Goal: Transaction & Acquisition: Purchase product/service

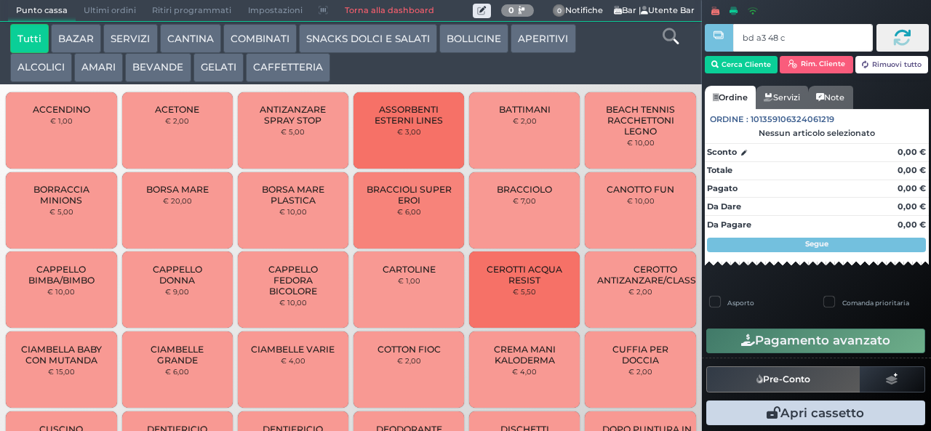
type input "bd a3 48 c3"
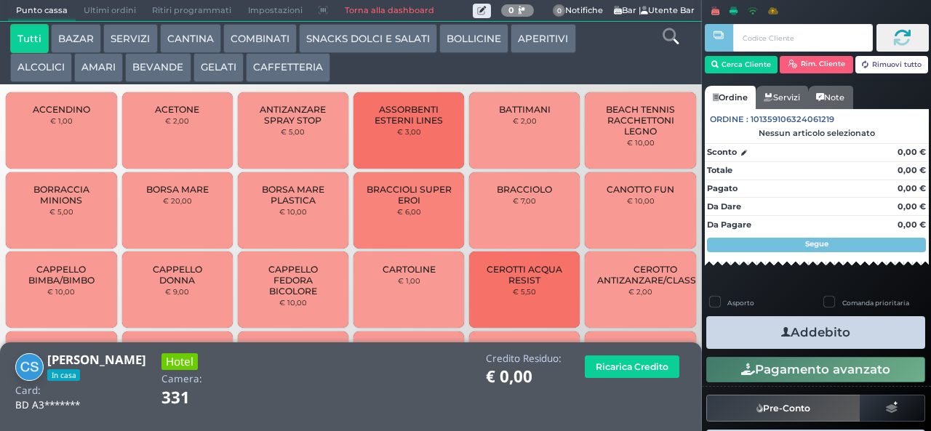
click at [155, 76] on button "BEVANDE" at bounding box center [157, 67] width 65 height 29
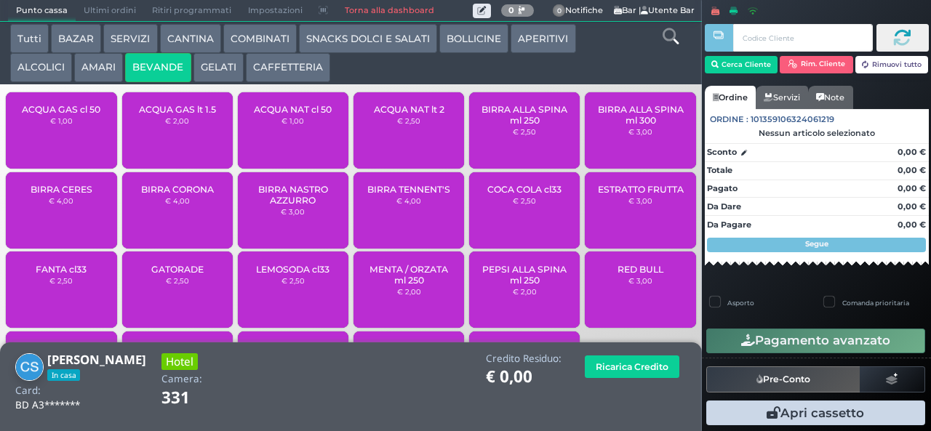
click at [412, 125] on small "€ 2,50" at bounding box center [408, 120] width 23 height 9
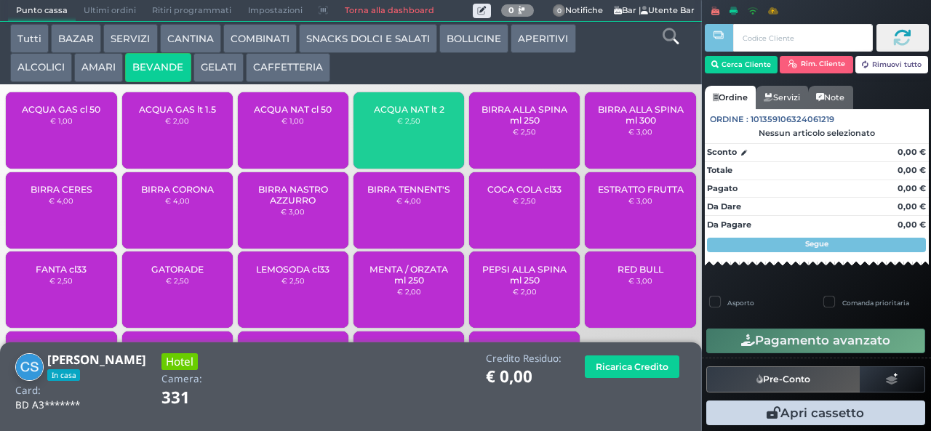
click at [406, 125] on small "€ 2,50" at bounding box center [408, 120] width 23 height 9
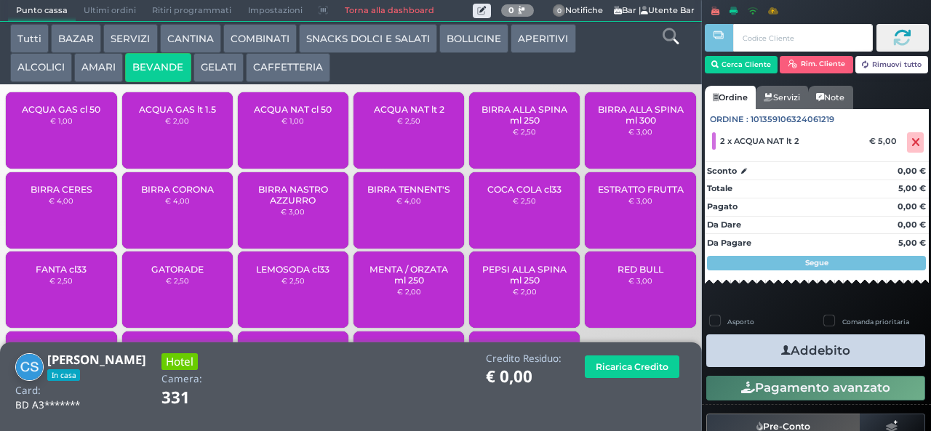
click at [866, 364] on button "Addebito" at bounding box center [815, 351] width 219 height 33
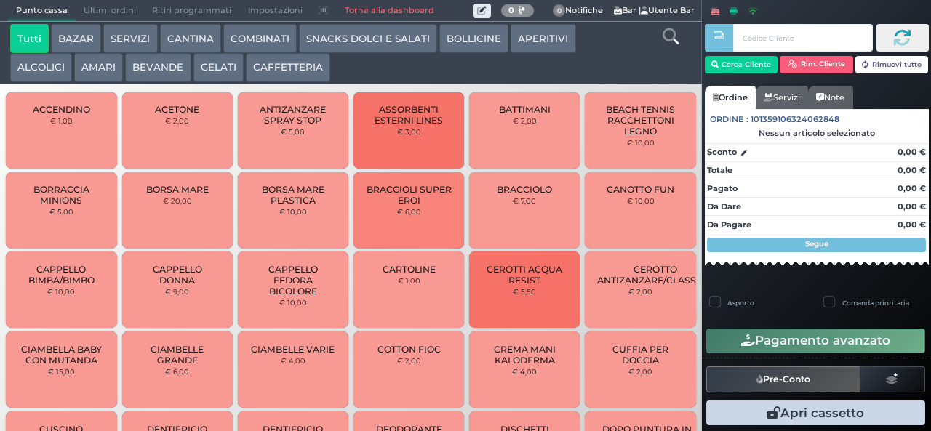
click at [38, 78] on button "ALCOLICI" at bounding box center [41, 67] width 62 height 29
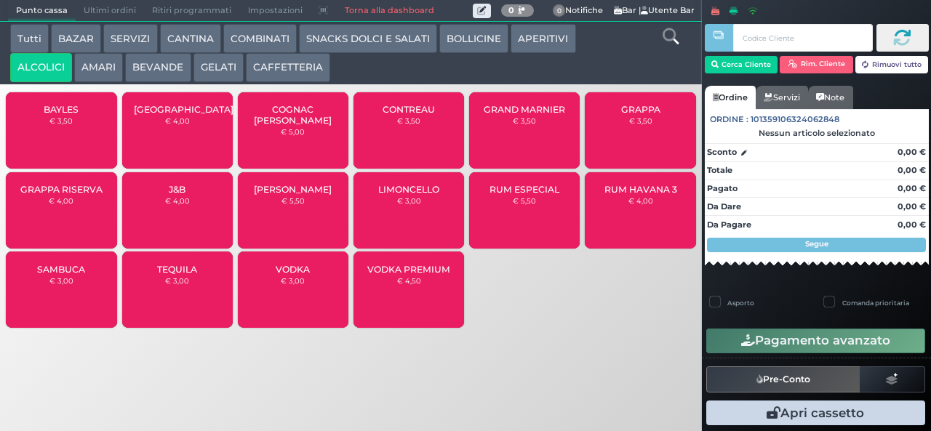
click at [10, 53] on button "ALCOLICI" at bounding box center [41, 67] width 62 height 29
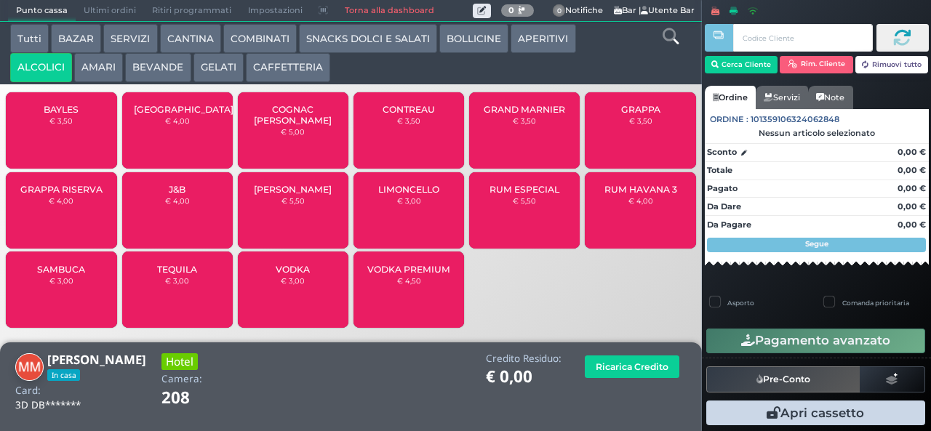
click at [353, 49] on button "SNACKS DOLCI E SALATI" at bounding box center [368, 38] width 138 height 29
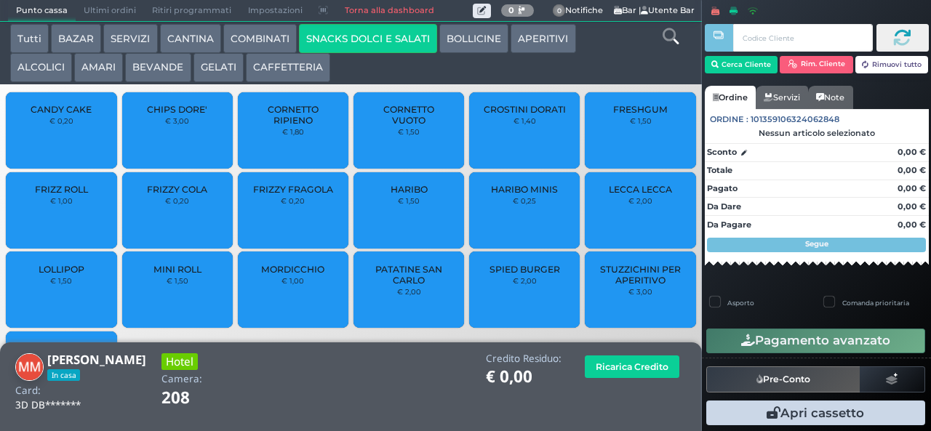
click at [258, 41] on button "COMBINATI" at bounding box center [259, 38] width 73 height 29
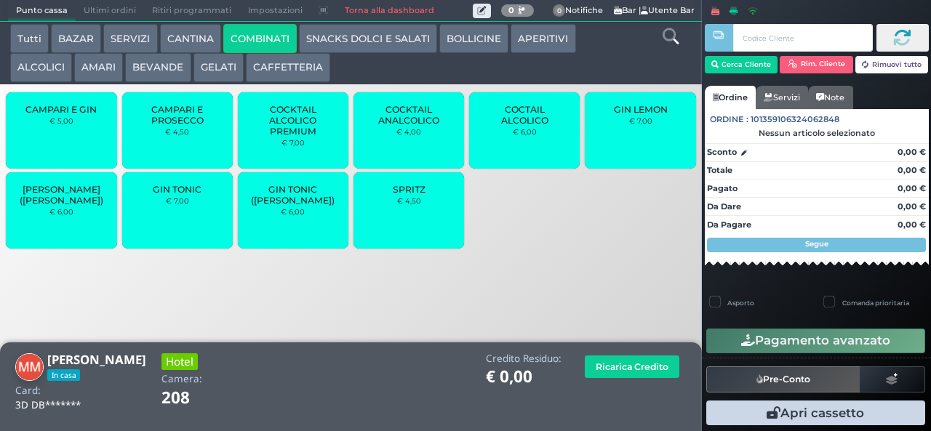
click at [223, 24] on button "COMBINATI" at bounding box center [259, 38] width 73 height 29
click at [538, 41] on button "APERITIVI" at bounding box center [543, 38] width 65 height 29
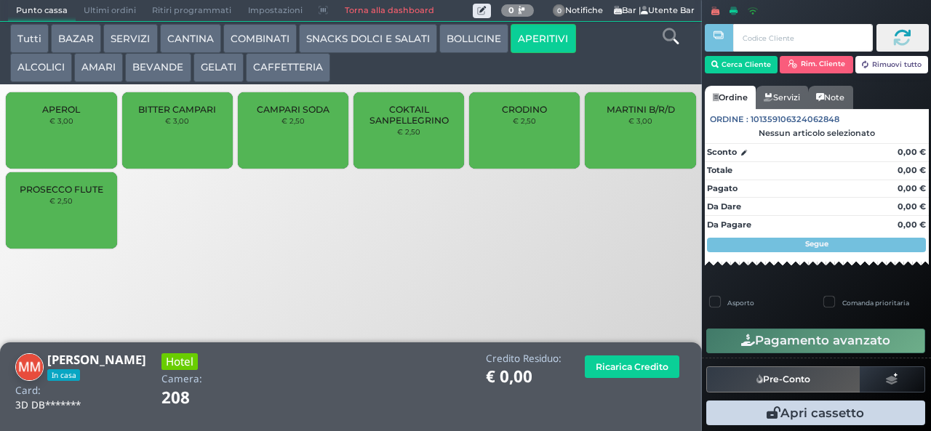
click at [257, 40] on button "COMBINATI" at bounding box center [259, 38] width 73 height 29
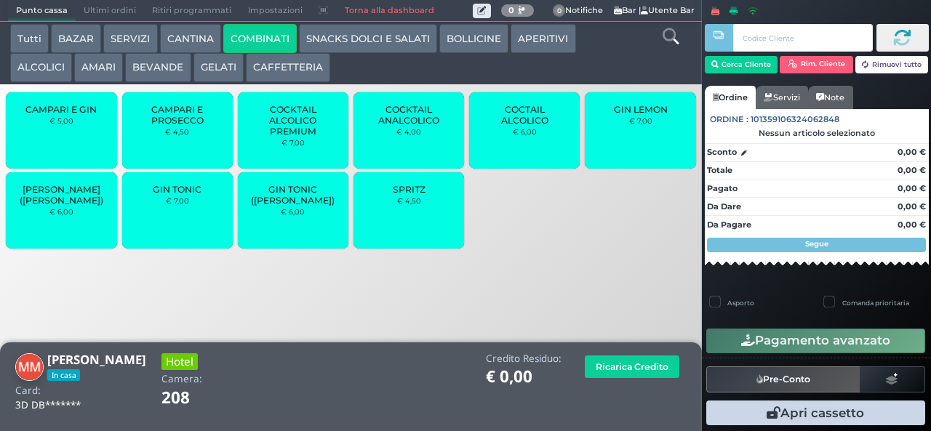
click at [193, 224] on div "GIN TONIC € 7,00" at bounding box center [177, 210] width 111 height 76
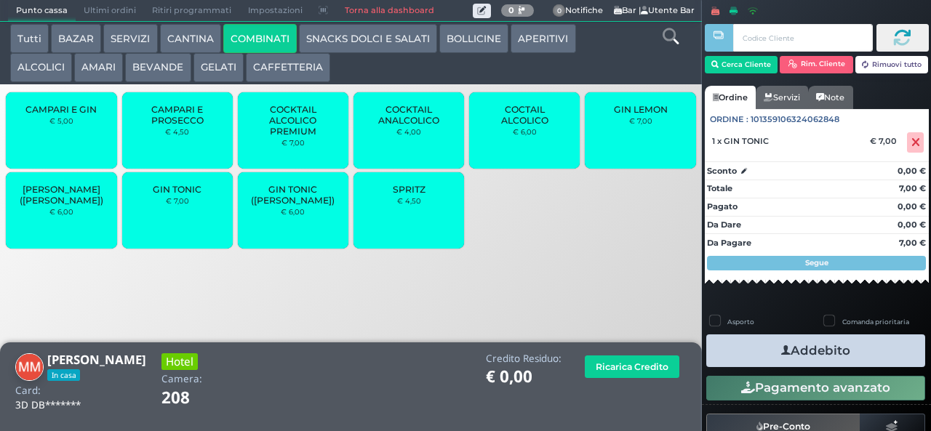
click at [183, 225] on div "GIN TONIC € 7,00" at bounding box center [177, 210] width 111 height 76
click at [867, 359] on button "Addebito" at bounding box center [815, 351] width 219 height 33
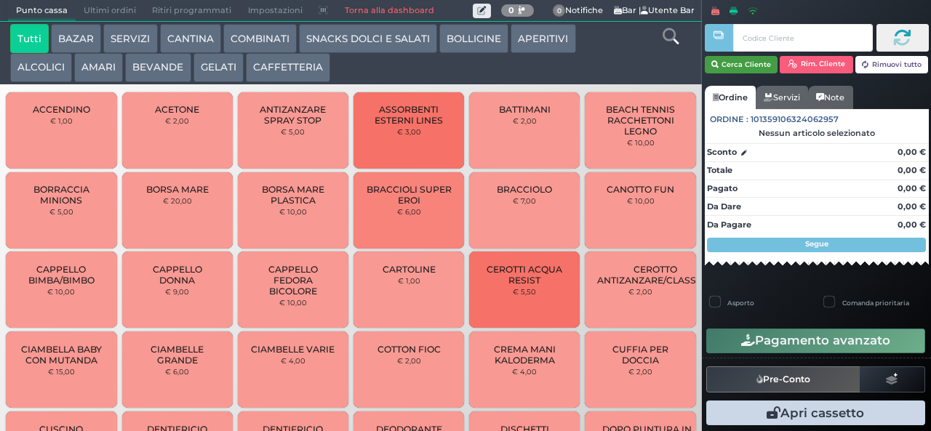
click at [743, 63] on button "Cerca Cliente" at bounding box center [741, 64] width 73 height 17
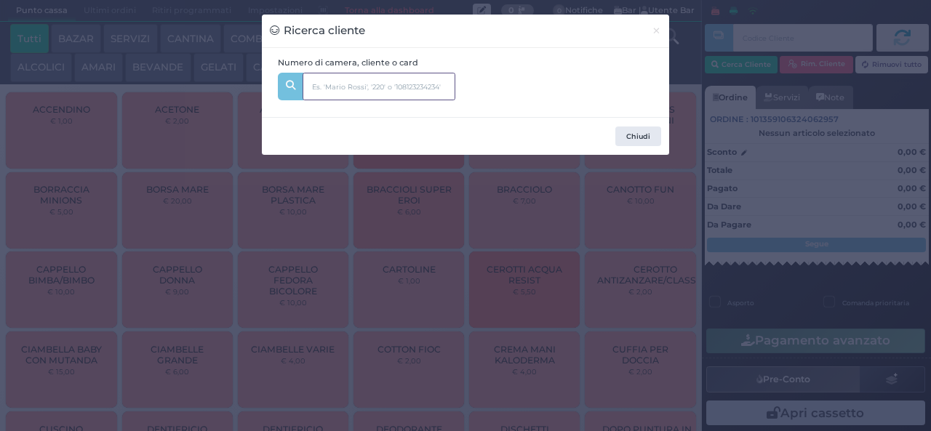
click at [333, 84] on input "text" at bounding box center [379, 87] width 153 height 28
type input "245"
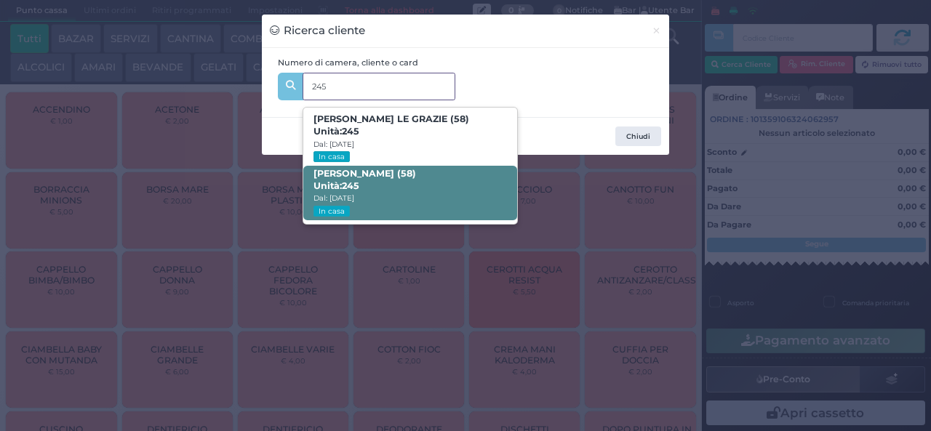
click at [351, 191] on strong "245" at bounding box center [350, 185] width 17 height 11
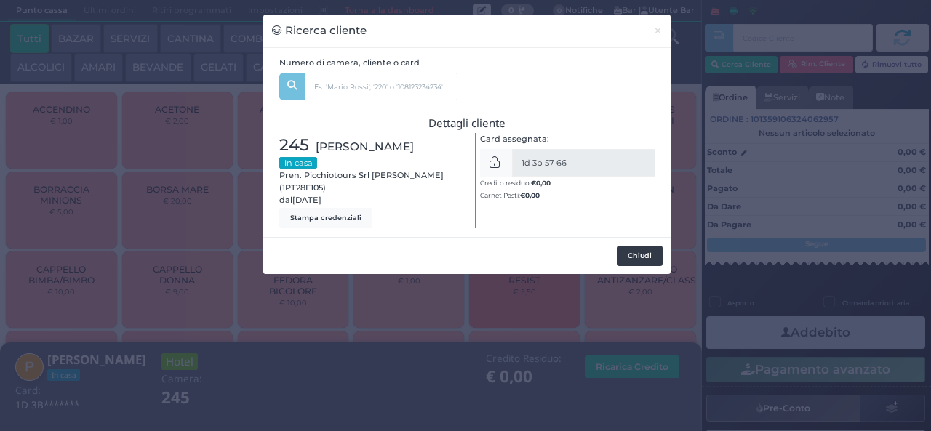
click at [636, 254] on button "Chiudi" at bounding box center [640, 256] width 46 height 20
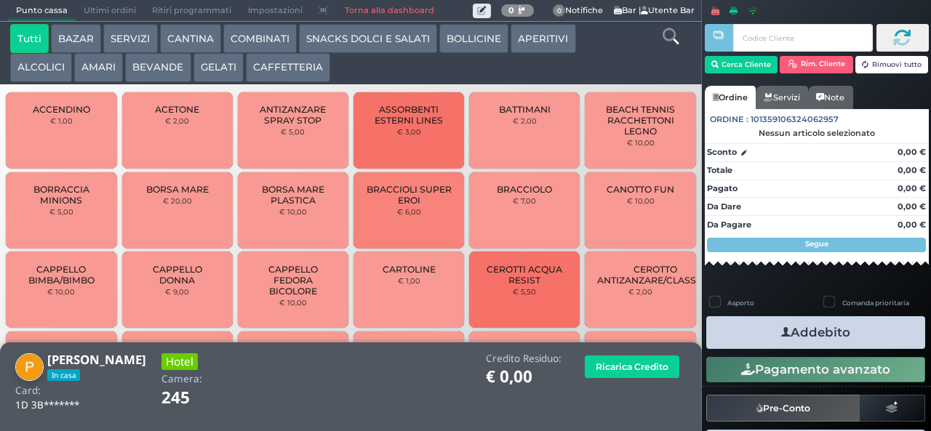
click at [81, 71] on button "AMARI" at bounding box center [98, 67] width 49 height 29
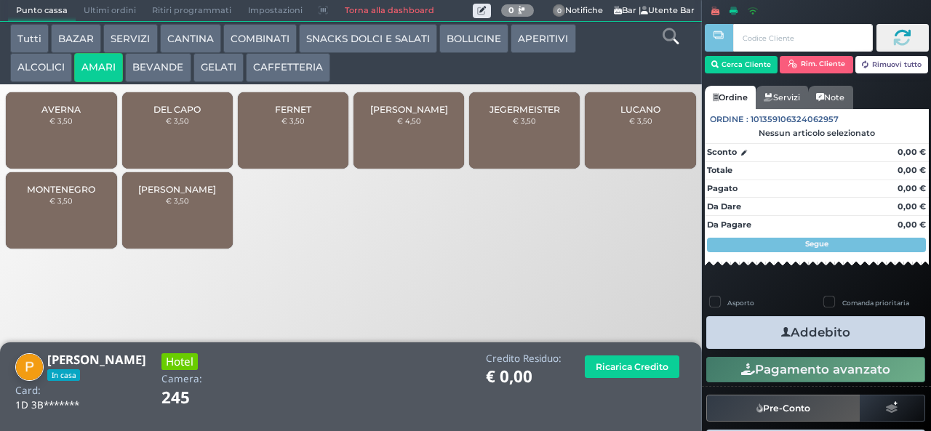
click at [398, 157] on div "JEFFERSON € 4,50" at bounding box center [409, 130] width 111 height 76
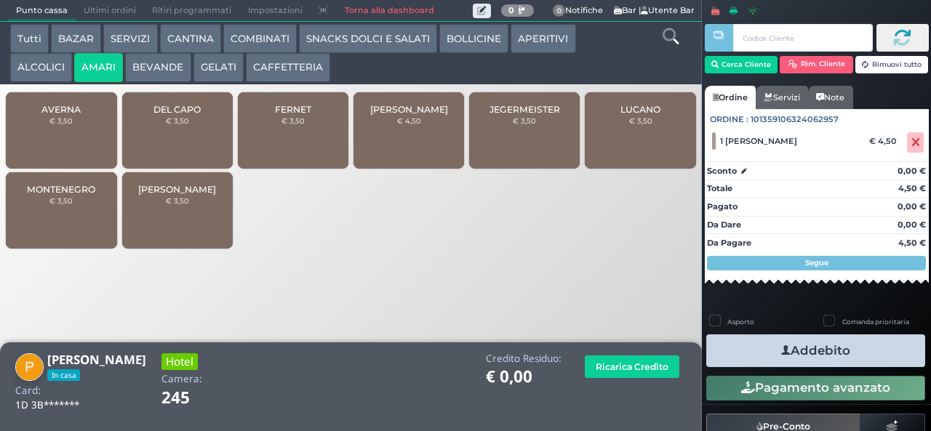
click at [819, 354] on button "Addebito" at bounding box center [815, 351] width 219 height 33
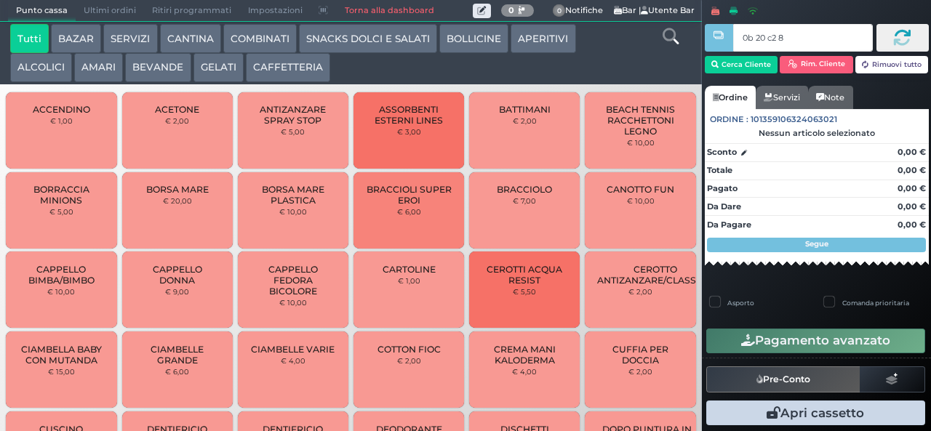
type input "0b 20 c2 8b"
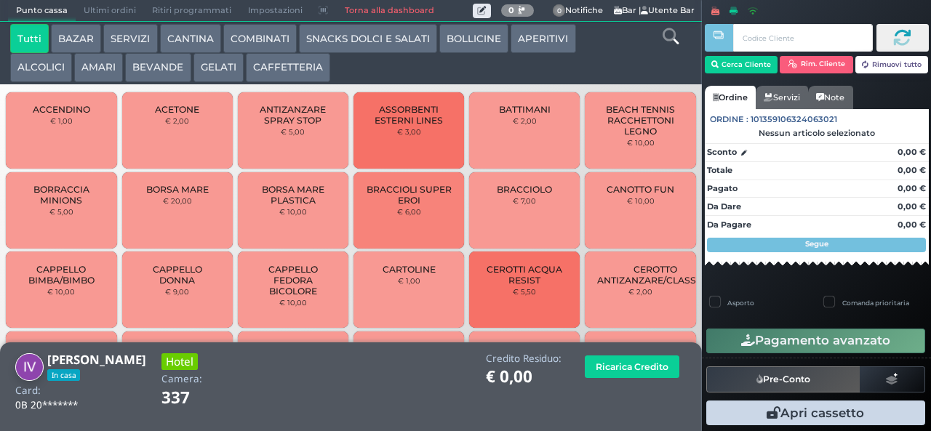
click at [220, 65] on button "GELATI" at bounding box center [218, 67] width 50 height 29
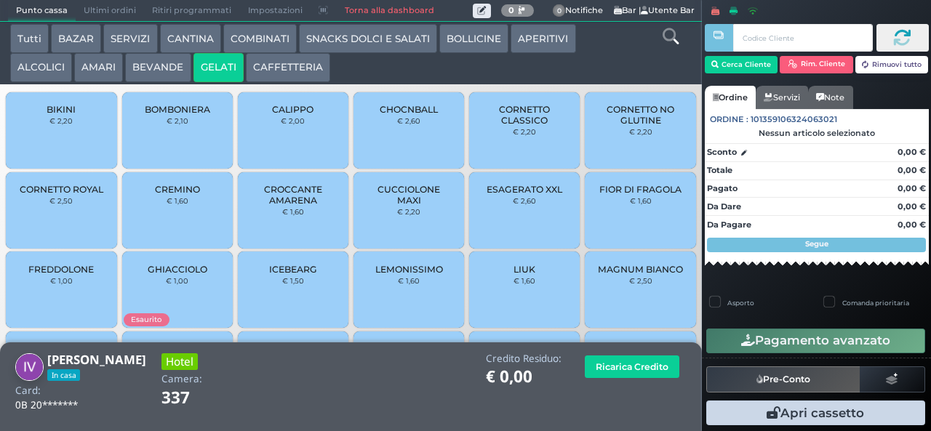
click at [522, 126] on span "CORNETTO CLASSICO" at bounding box center [525, 115] width 87 height 22
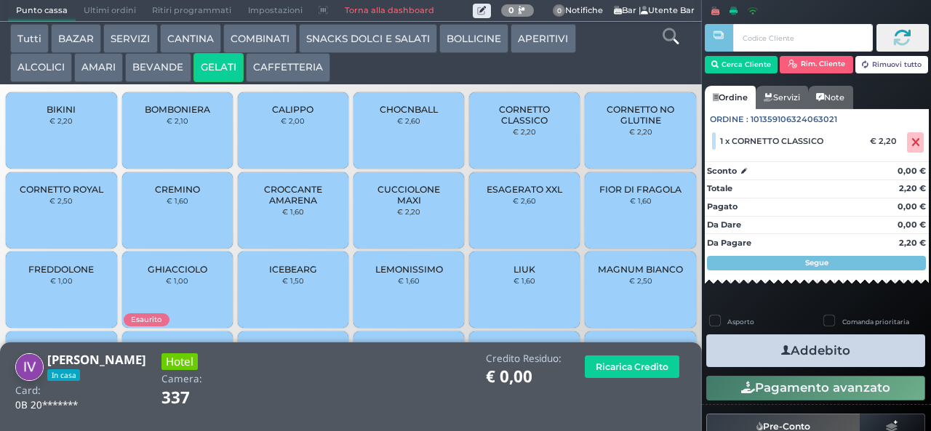
click at [527, 126] on span "CORNETTO CLASSICO" at bounding box center [525, 115] width 87 height 22
click at [623, 224] on div "FIOR DI FRAGOLA € 1,60" at bounding box center [640, 210] width 111 height 76
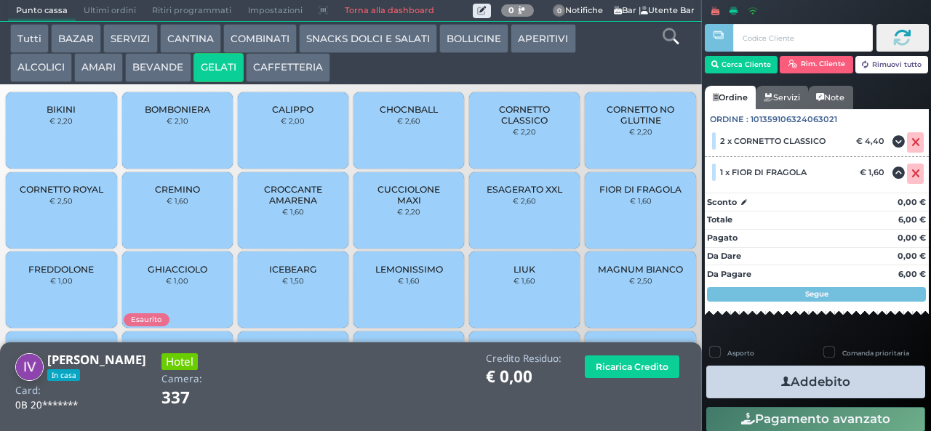
click at [826, 378] on button "Addebito" at bounding box center [815, 382] width 219 height 33
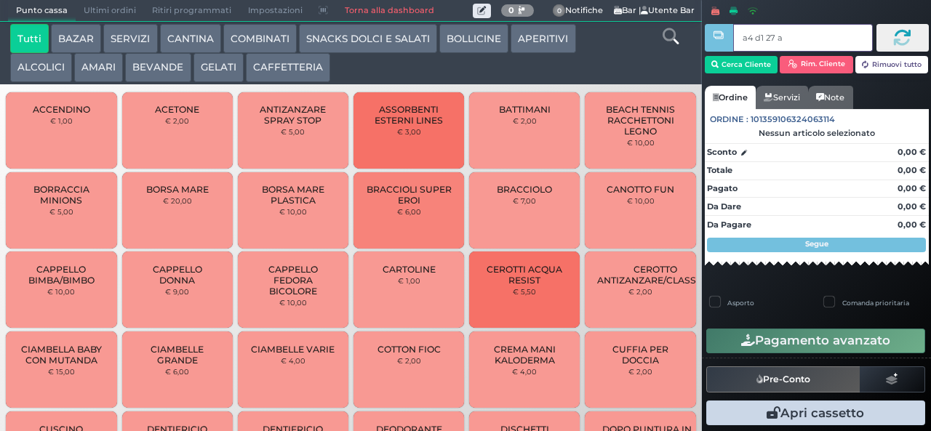
type input "a4 d1 27 af"
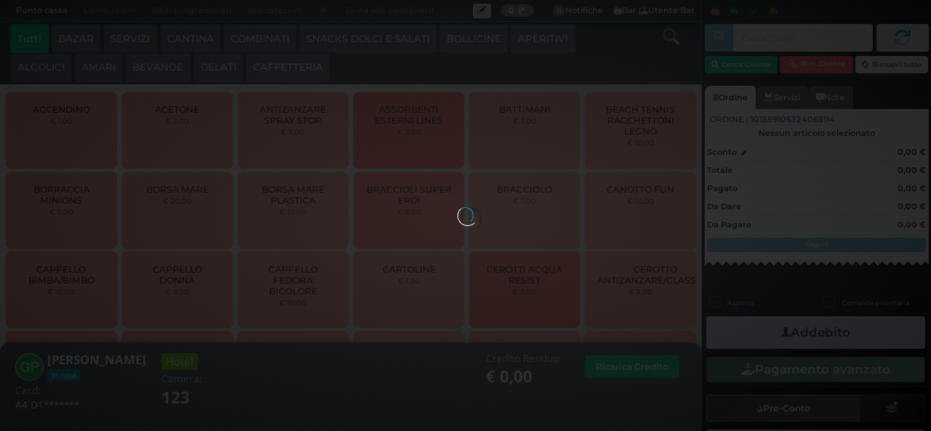
click at [211, 73] on button "GELATI" at bounding box center [218, 67] width 50 height 29
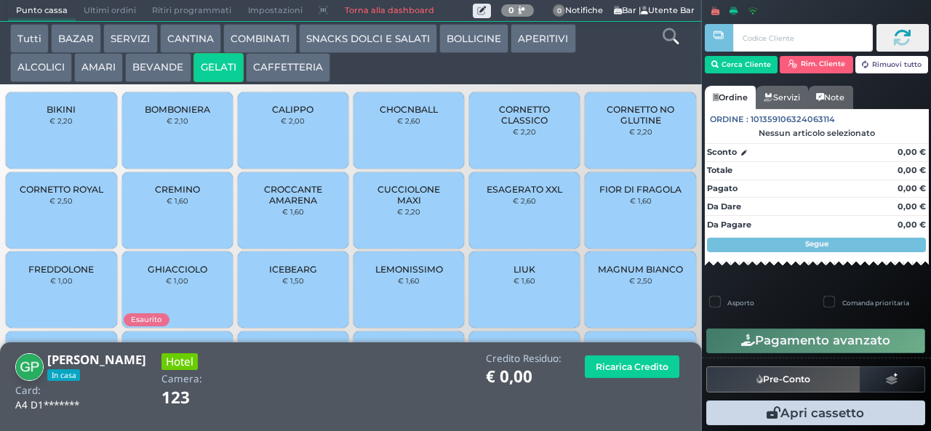
click at [164, 275] on span "GHIACCIOLO" at bounding box center [178, 269] width 60 height 11
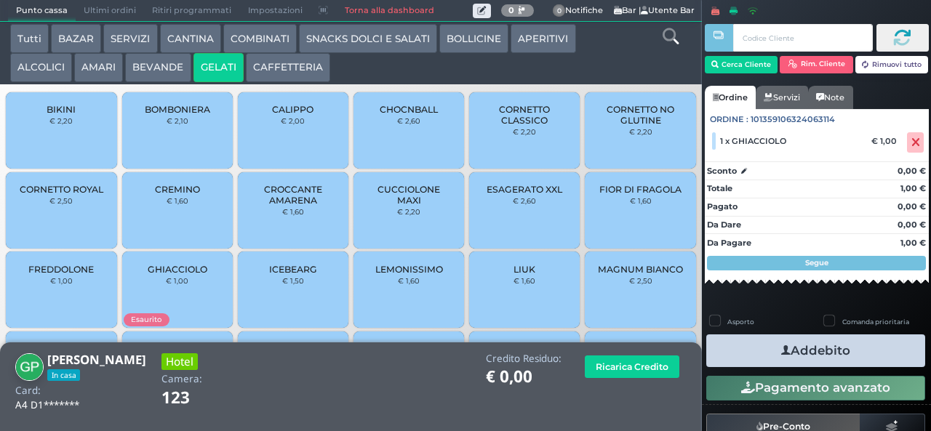
click at [505, 126] on span "CORNETTO CLASSICO" at bounding box center [525, 115] width 87 height 22
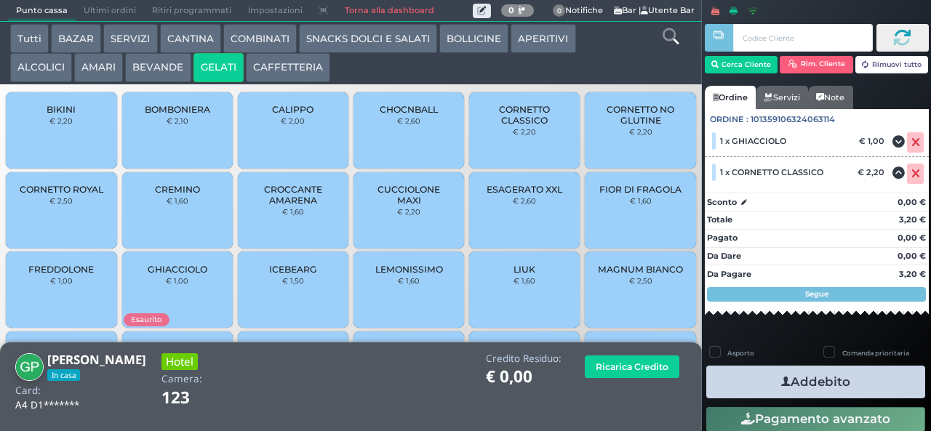
click at [273, 206] on span "CROCCANTE AMARENA" at bounding box center [293, 195] width 87 height 22
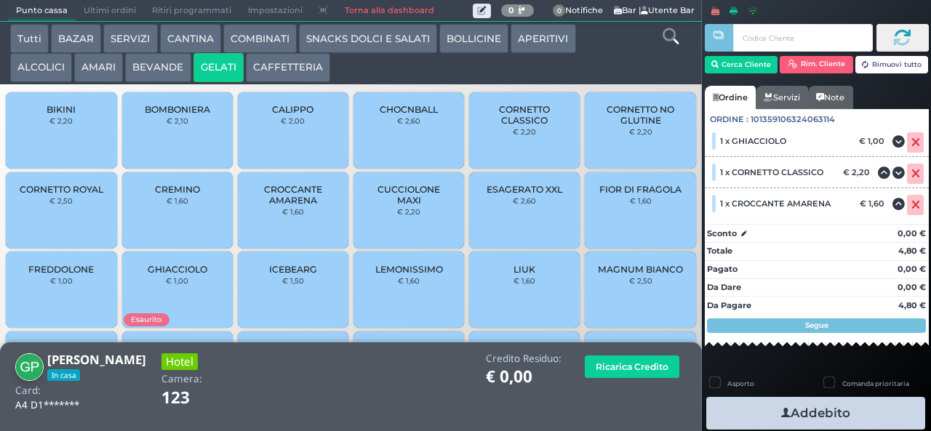
click at [781, 412] on icon "button" at bounding box center [785, 413] width 9 height 15
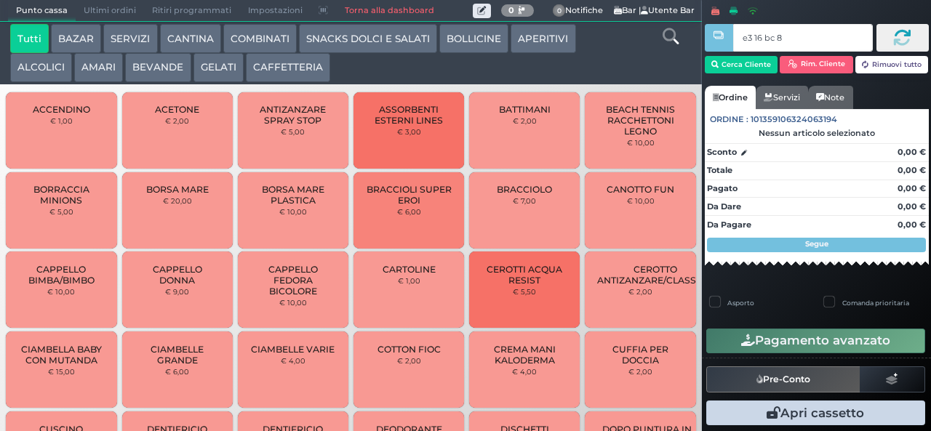
type input "e3 16 bc 8b"
click at [534, 39] on button "APERITIVI" at bounding box center [543, 38] width 65 height 29
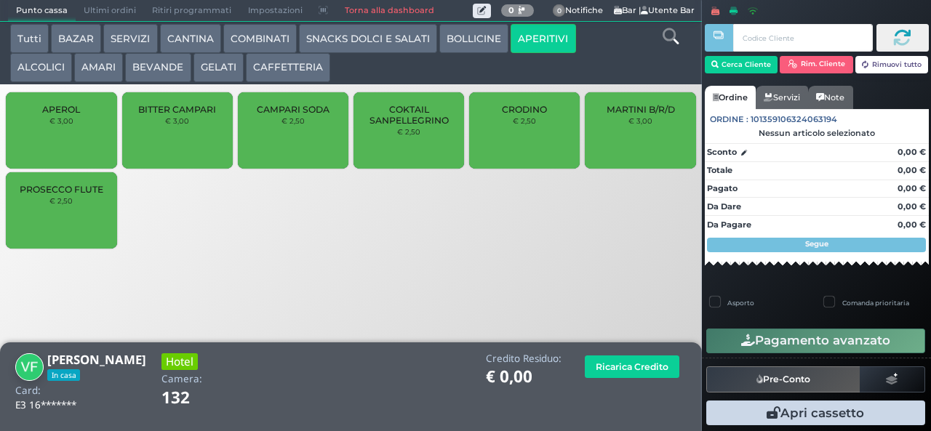
click at [517, 140] on div "CRODINO € 2,50" at bounding box center [524, 130] width 111 height 76
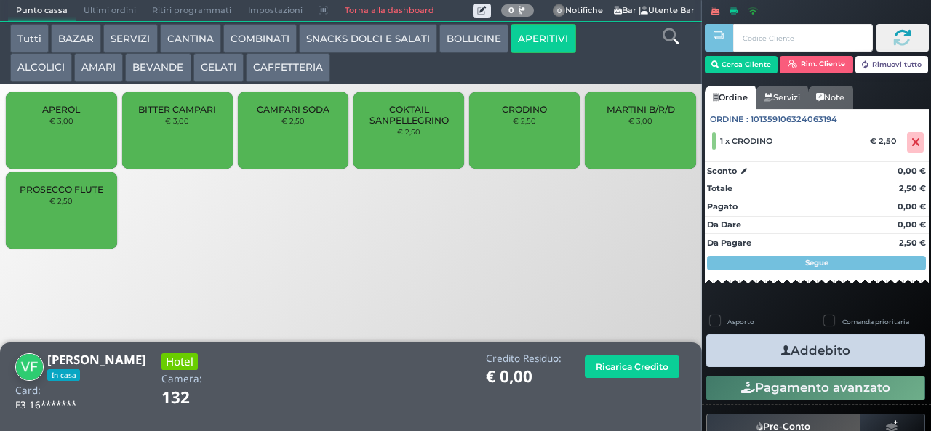
click at [847, 359] on button "Addebito" at bounding box center [815, 351] width 219 height 33
